Goal: Transaction & Acquisition: Purchase product/service

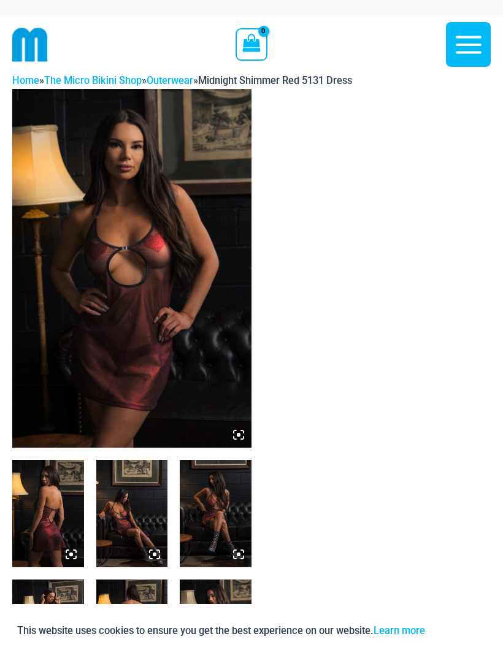
click at [47, 506] on img at bounding box center [48, 513] width 72 height 107
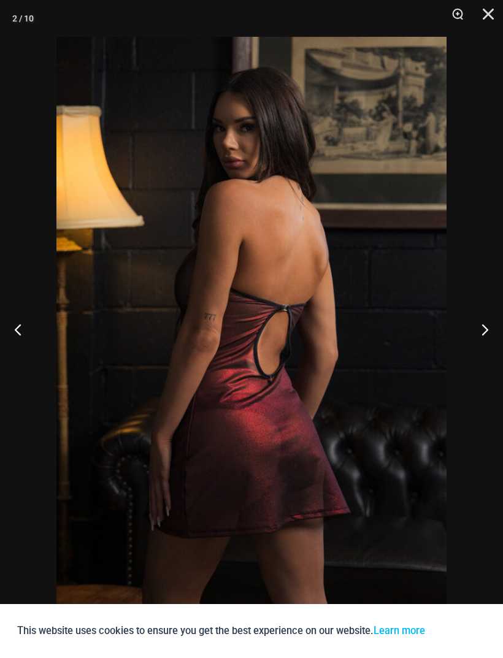
click at [473, 329] on button "Next" at bounding box center [480, 329] width 46 height 61
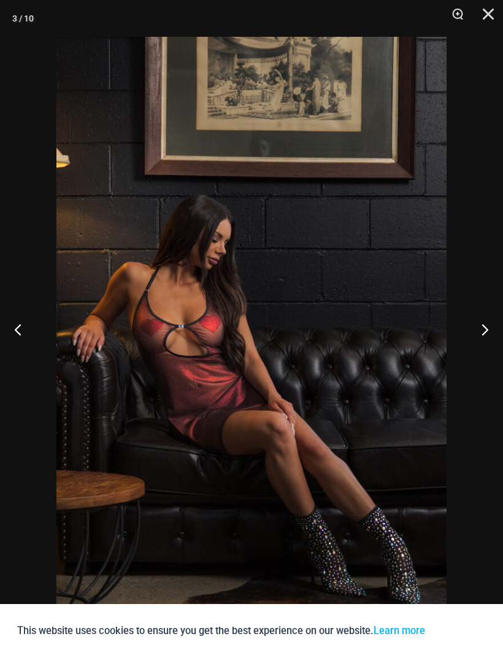
click at [490, 320] on button "Next" at bounding box center [480, 329] width 46 height 61
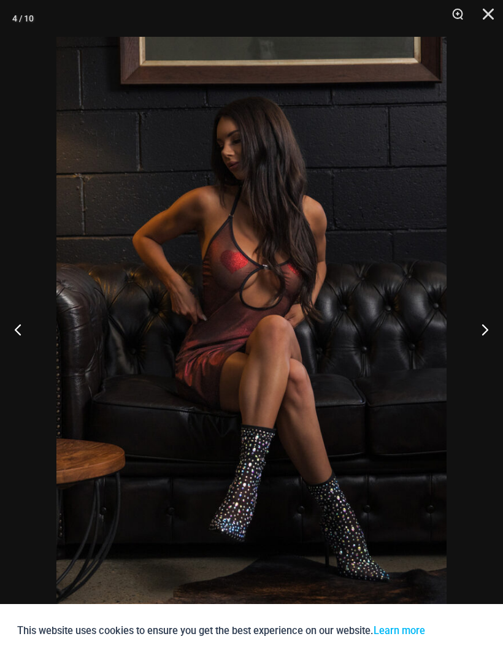
click at [479, 318] on button "Next" at bounding box center [480, 329] width 46 height 61
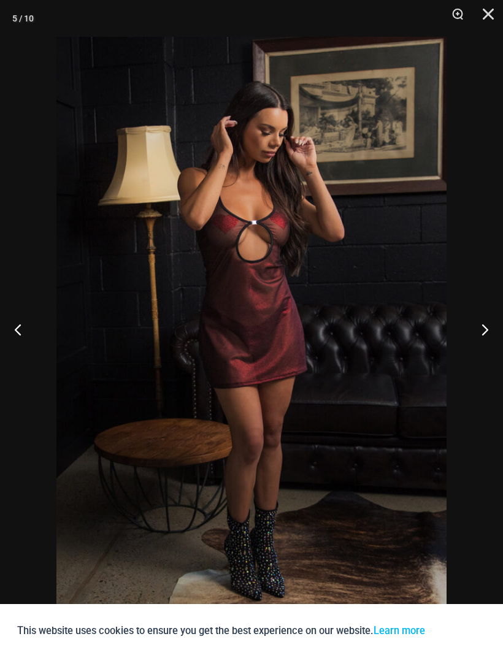
click at [495, 314] on button "Next" at bounding box center [480, 329] width 46 height 61
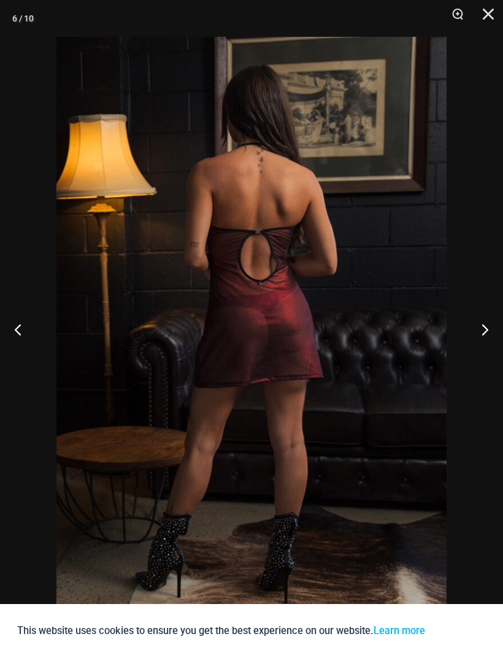
click at [496, 330] on button "Next" at bounding box center [480, 329] width 46 height 61
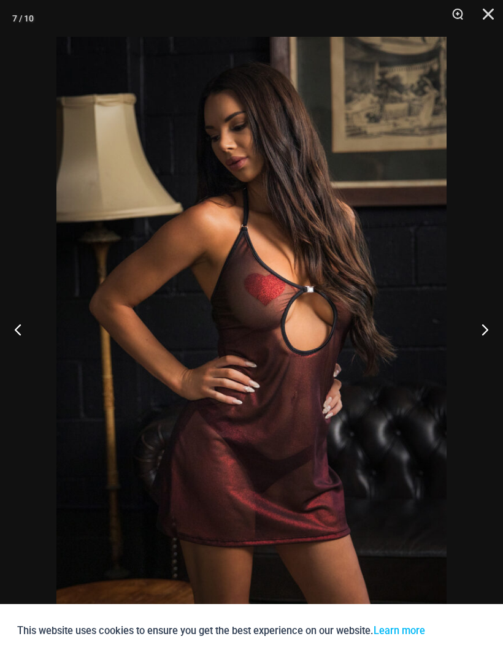
click at [492, 330] on button "Next" at bounding box center [480, 329] width 46 height 61
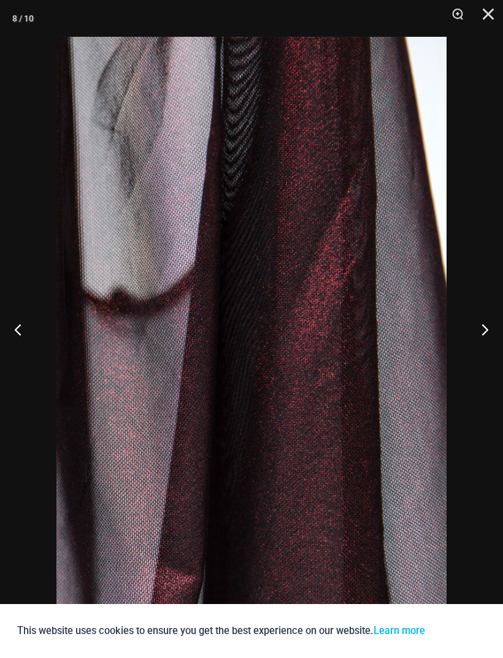
click at [496, 333] on button "Next" at bounding box center [480, 329] width 46 height 61
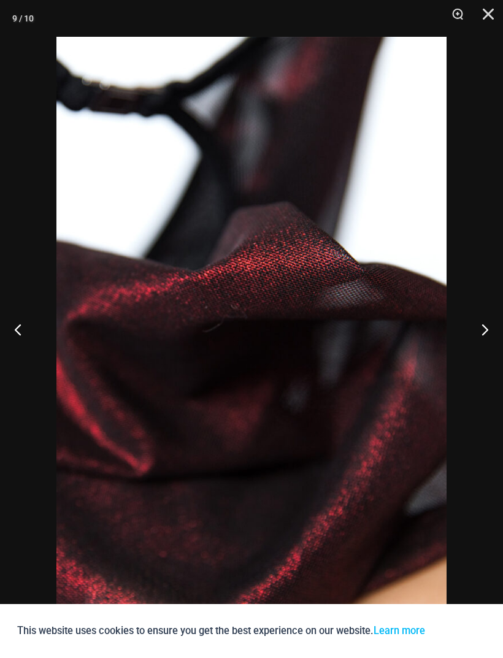
click at [497, 326] on button "Next" at bounding box center [480, 329] width 46 height 61
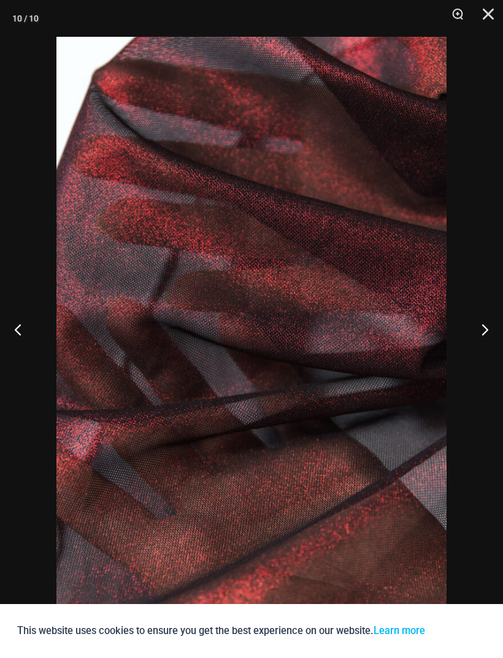
click at [491, 333] on button "Next" at bounding box center [480, 329] width 46 height 61
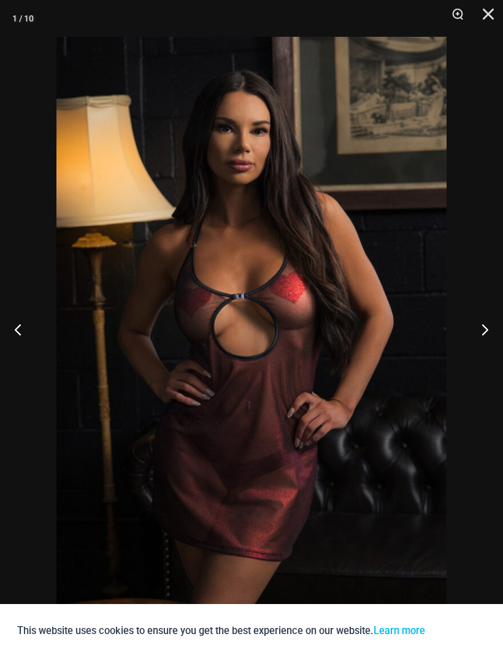
click at [497, 331] on button "Next" at bounding box center [480, 329] width 46 height 61
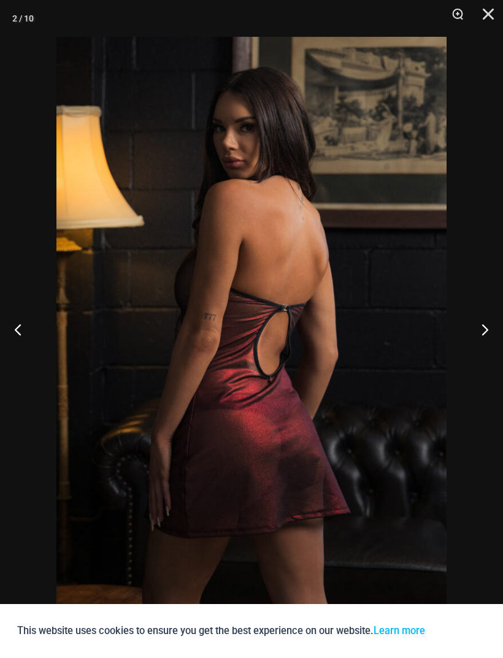
click at [493, 7] on button "Close" at bounding box center [484, 18] width 31 height 37
